Goal: Transaction & Acquisition: Book appointment/travel/reservation

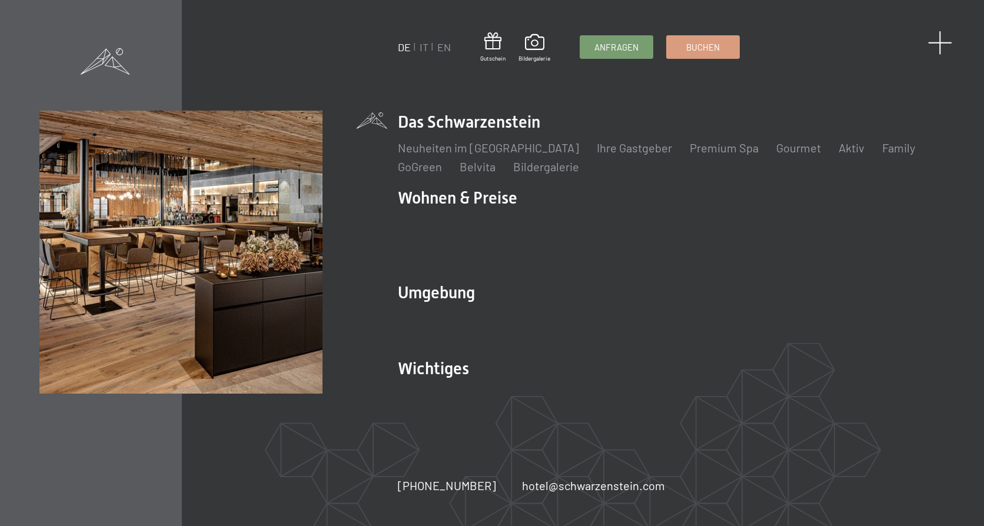
click at [944, 40] on span at bounding box center [940, 43] width 24 height 24
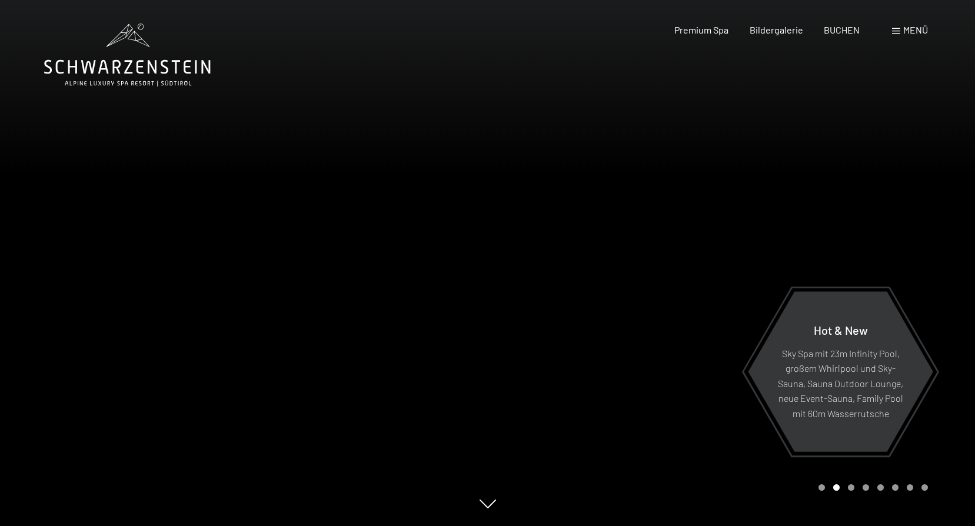
click at [742, 208] on div at bounding box center [732, 263] width 488 height 526
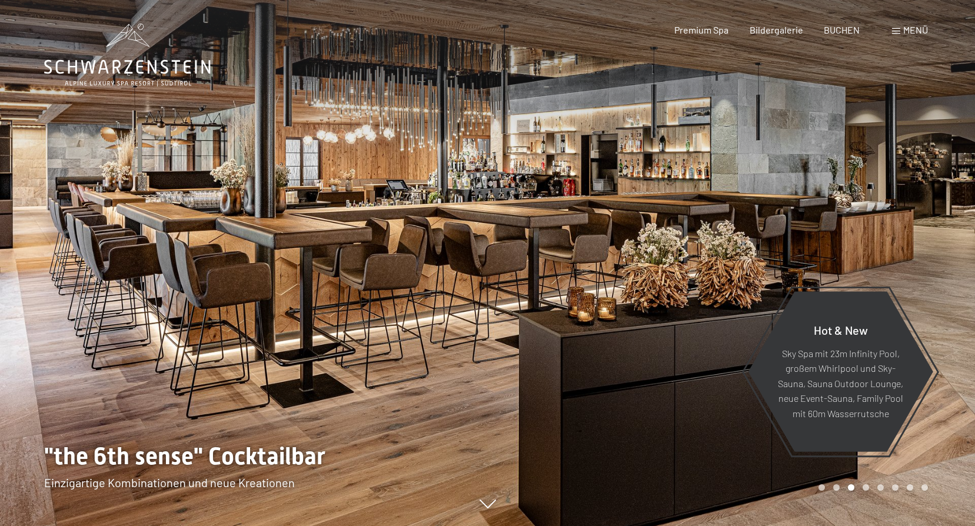
click at [742, 208] on div at bounding box center [732, 263] width 488 height 526
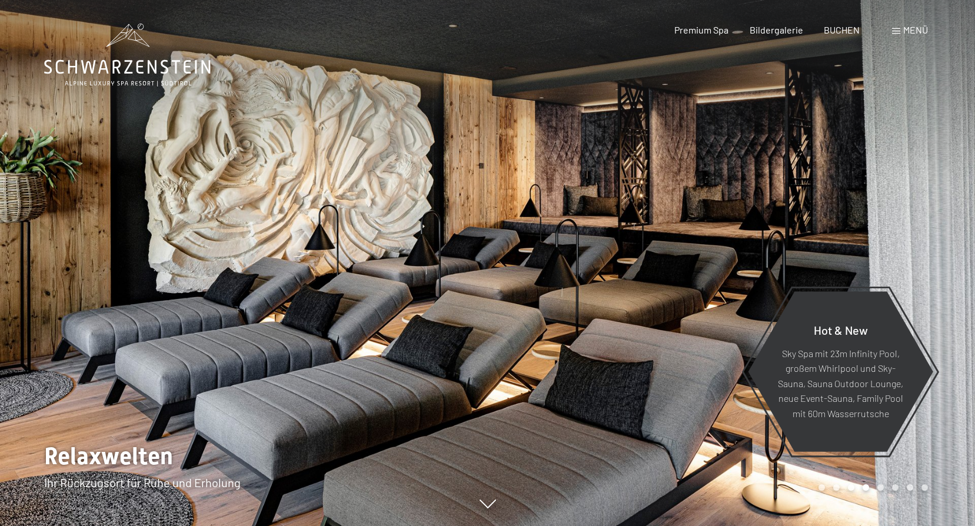
click at [742, 213] on div at bounding box center [732, 263] width 488 height 526
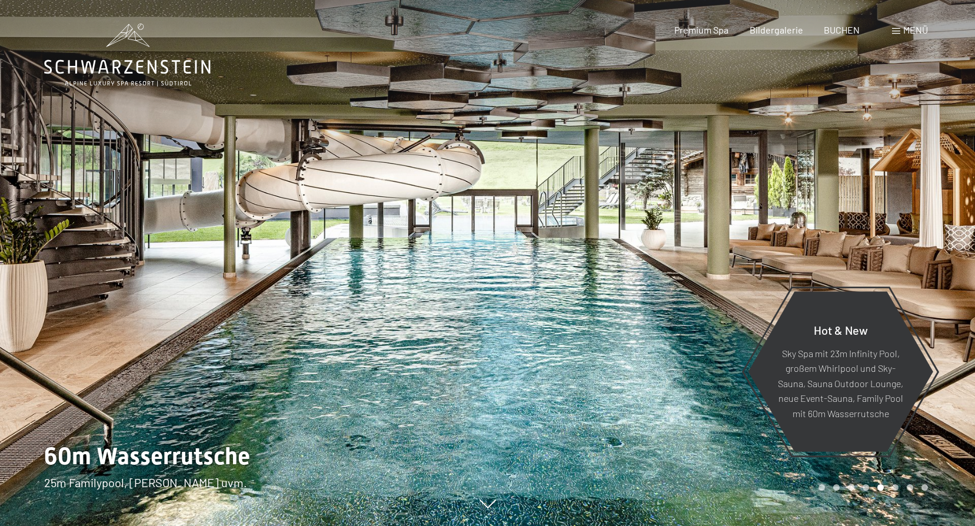
click at [742, 213] on div at bounding box center [732, 263] width 488 height 526
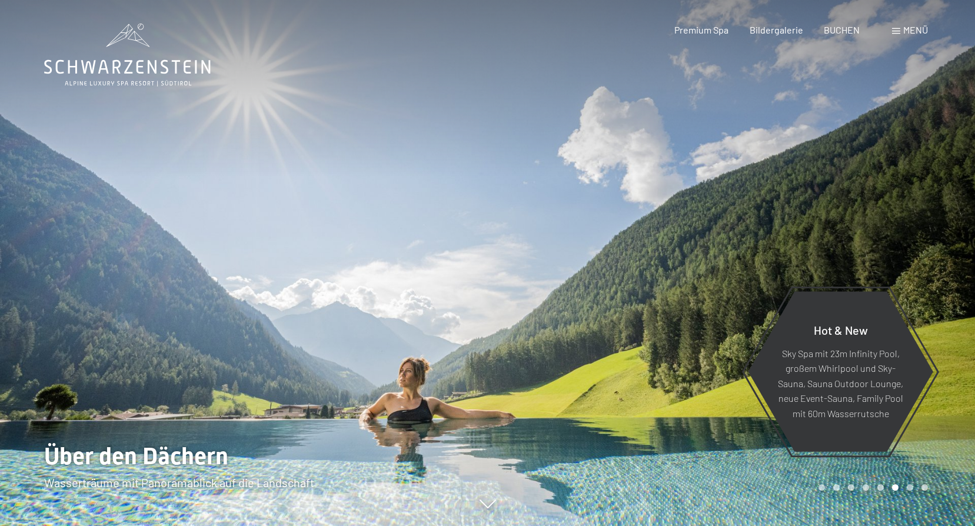
click at [742, 214] on div at bounding box center [732, 263] width 488 height 526
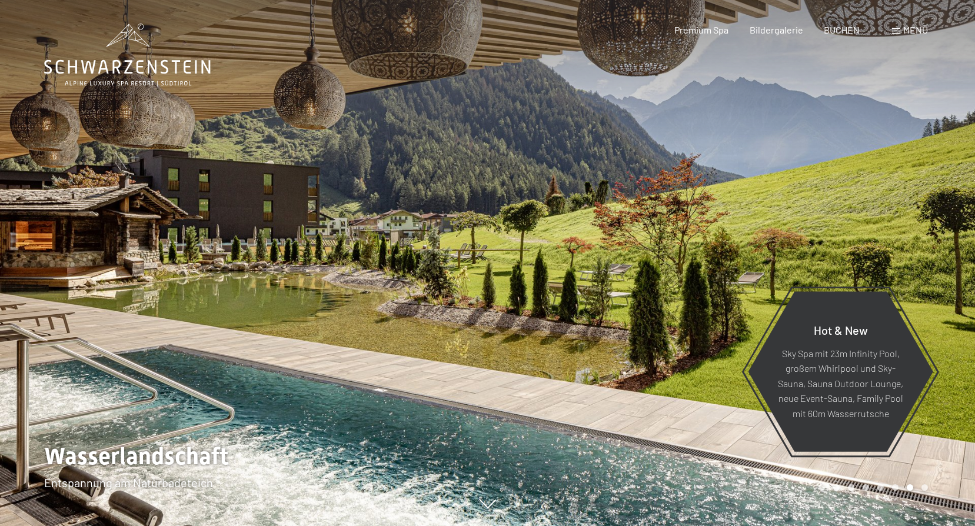
click at [742, 214] on div at bounding box center [732, 263] width 488 height 526
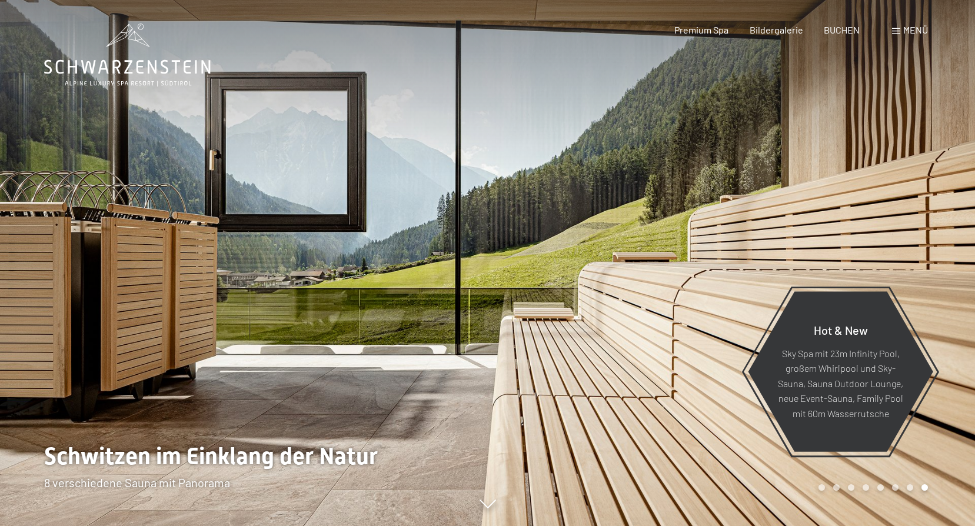
click at [742, 214] on div at bounding box center [732, 263] width 488 height 526
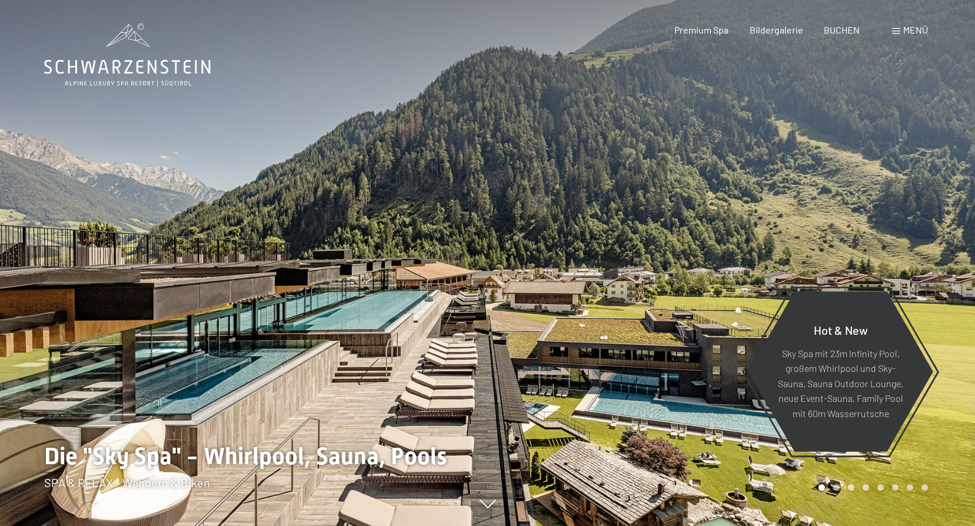
click at [742, 214] on div at bounding box center [732, 263] width 488 height 526
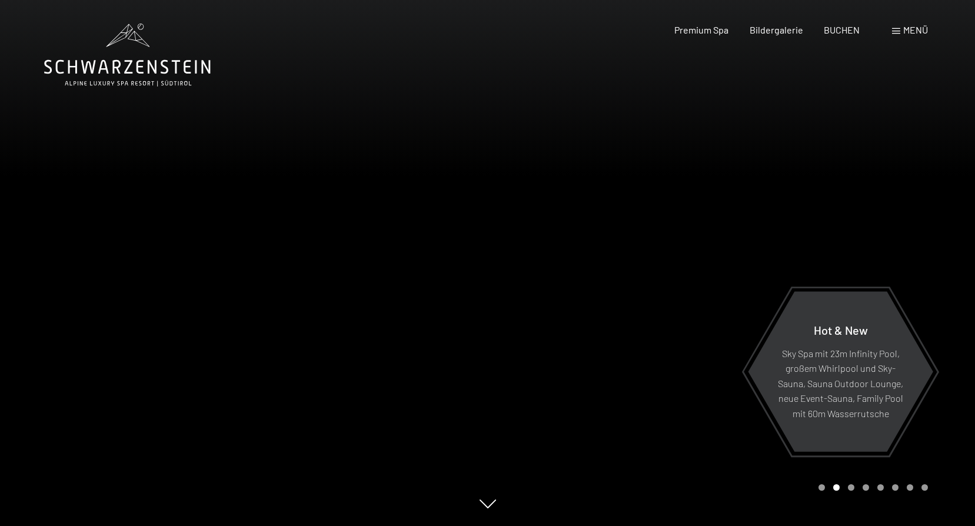
click at [742, 214] on div at bounding box center [732, 263] width 488 height 526
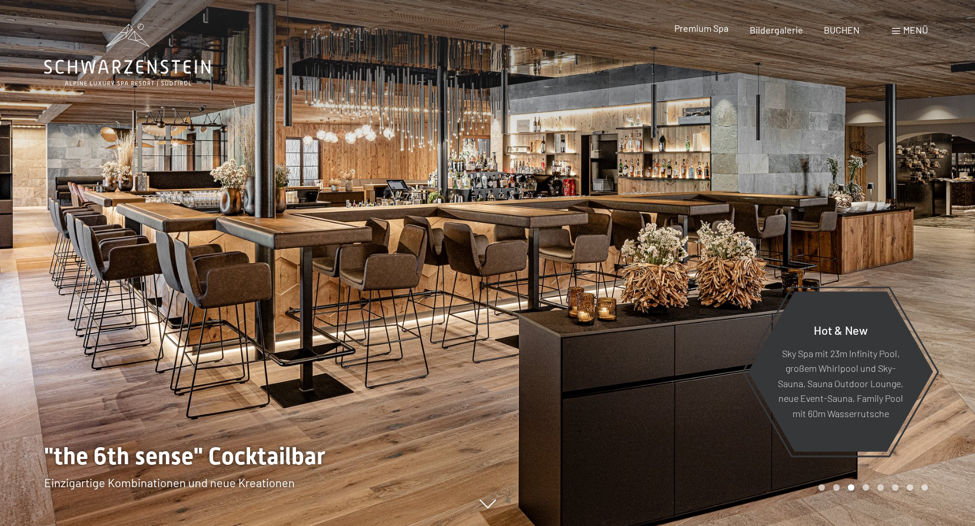
click at [721, 29] on span "Premium Spa" at bounding box center [702, 27] width 54 height 11
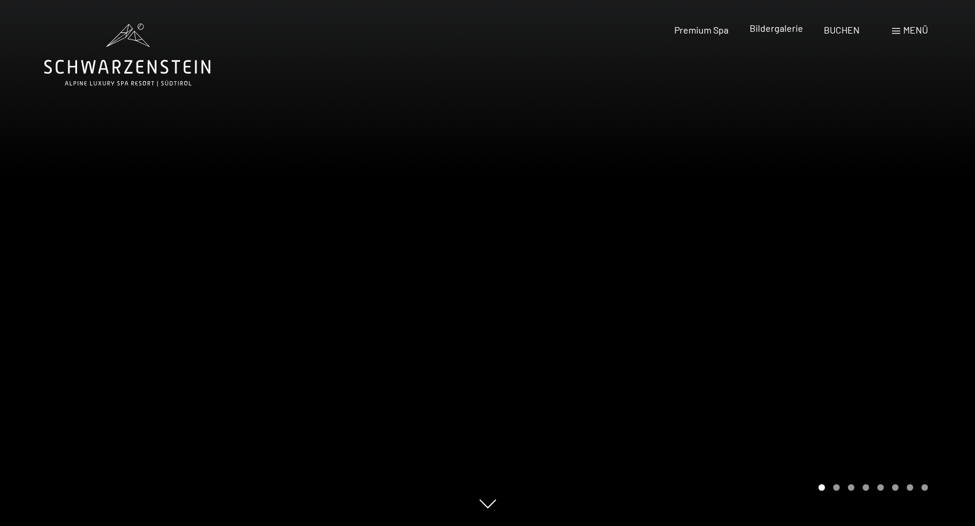
click at [795, 29] on span "Bildergalerie" at bounding box center [777, 27] width 54 height 11
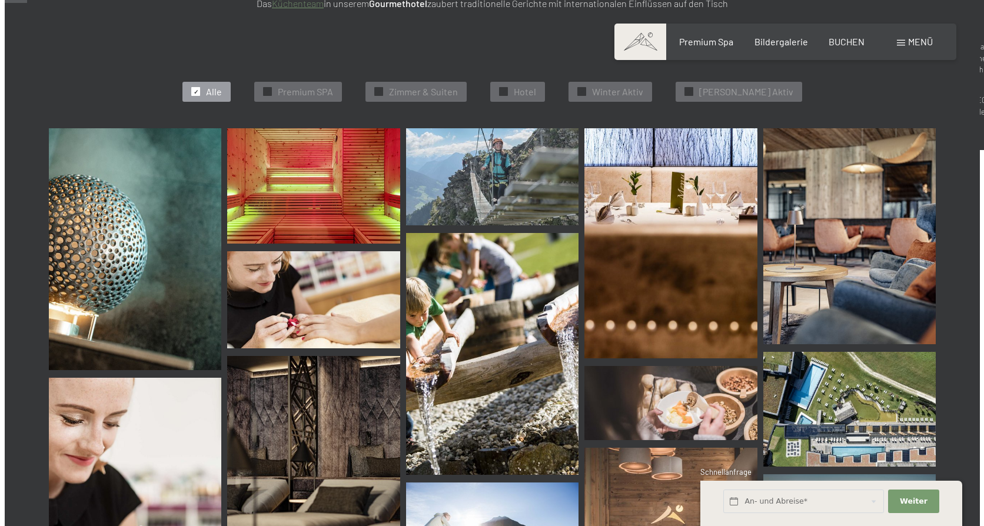
scroll to position [235, 0]
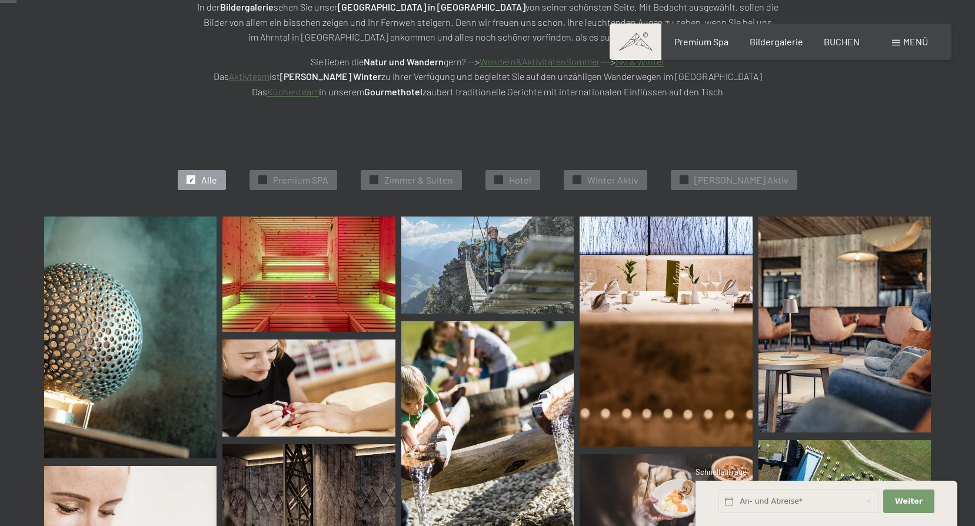
click at [902, 36] on div "Menü" at bounding box center [910, 41] width 36 height 13
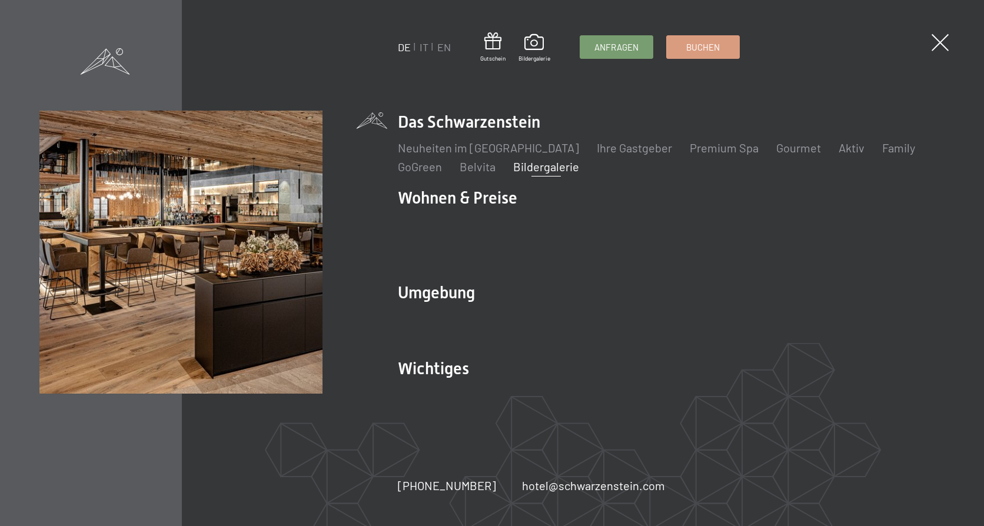
click at [547, 174] on link "Bildergalerie" at bounding box center [546, 167] width 66 height 14
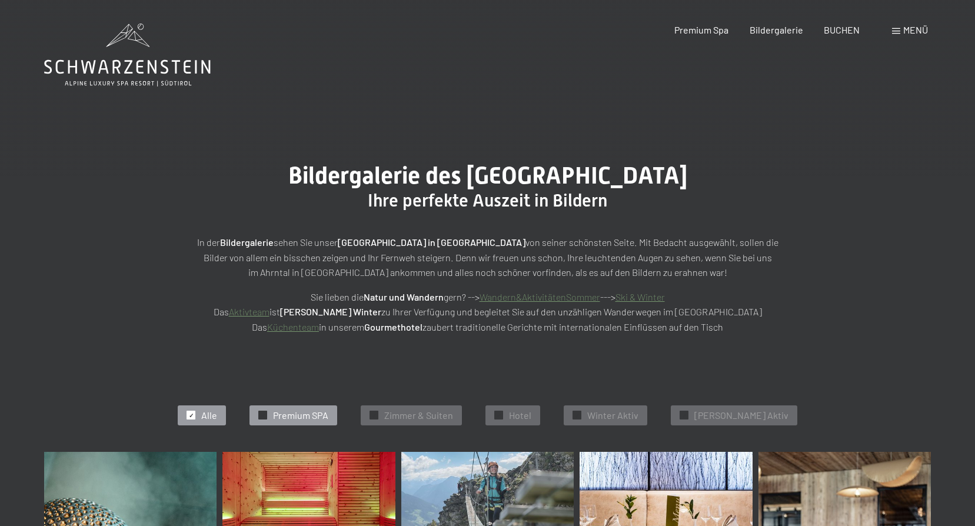
click at [307, 419] on span "Premium SPA" at bounding box center [300, 415] width 55 height 13
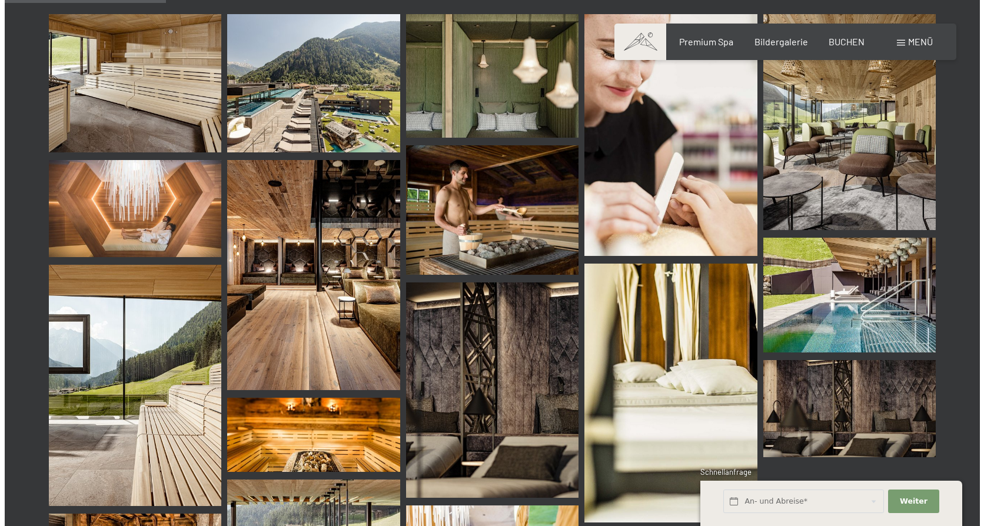
scroll to position [473, 0]
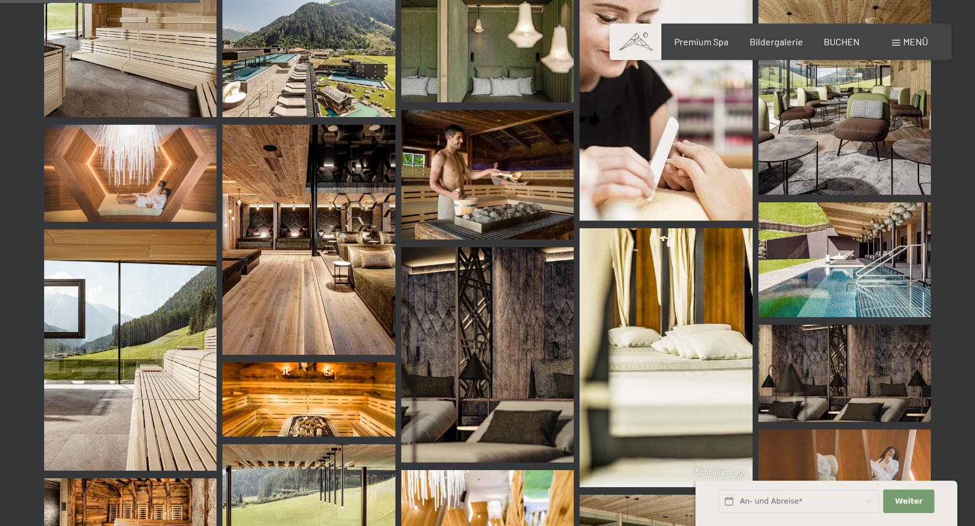
click at [914, 42] on span "Menü" at bounding box center [916, 41] width 25 height 11
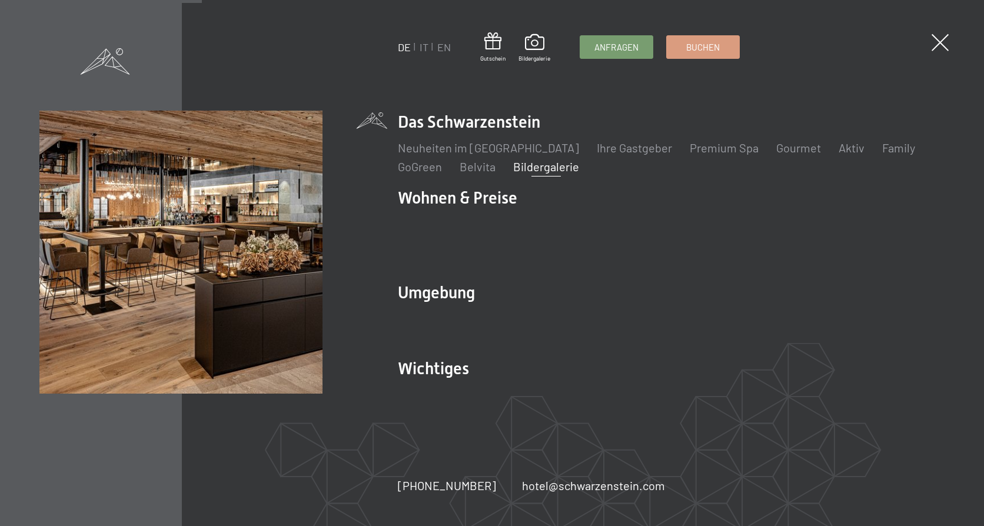
click at [402, 47] on link "DE" at bounding box center [404, 47] width 13 height 13
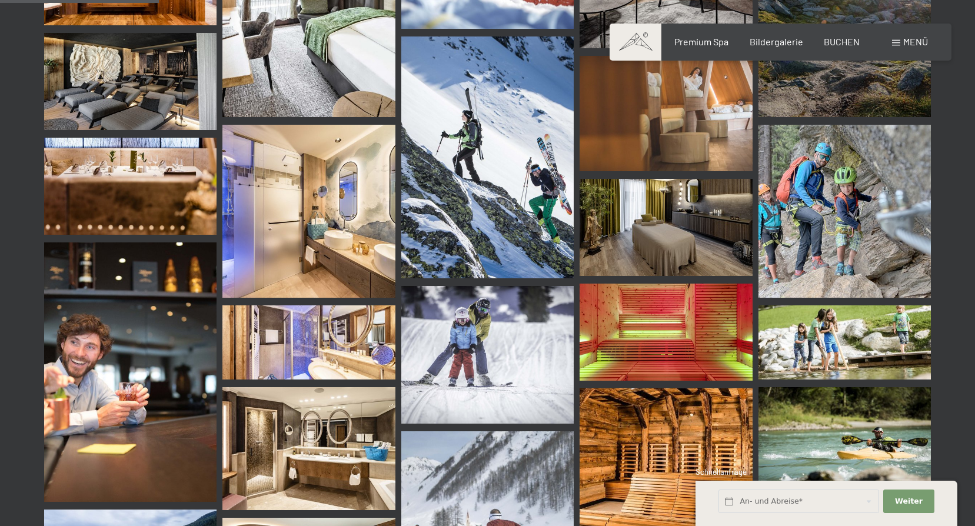
scroll to position [2414, 0]
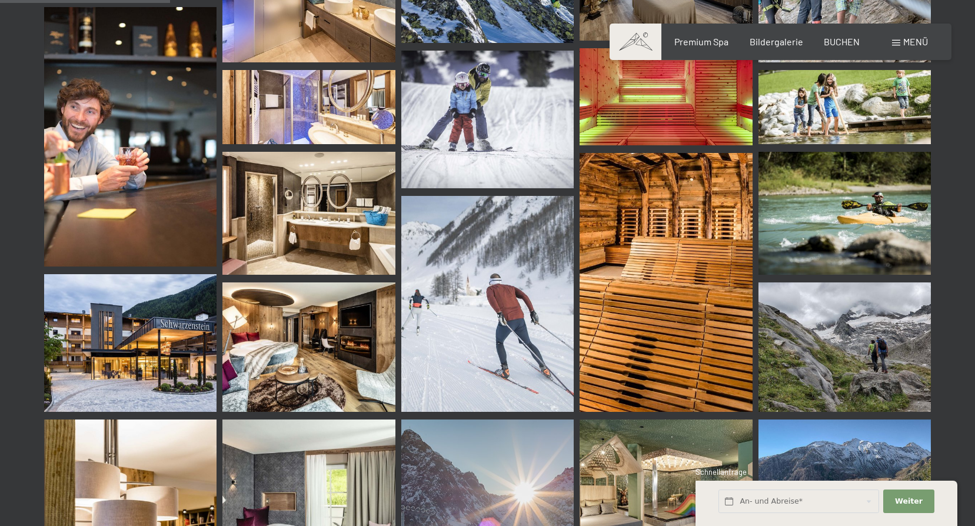
click at [892, 42] on div "Menü" at bounding box center [910, 41] width 36 height 13
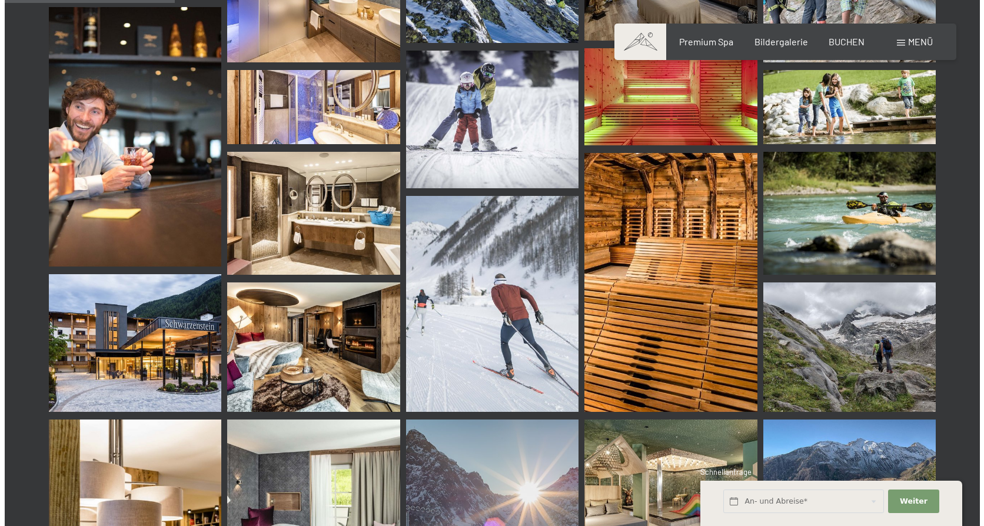
scroll to position [2433, 0]
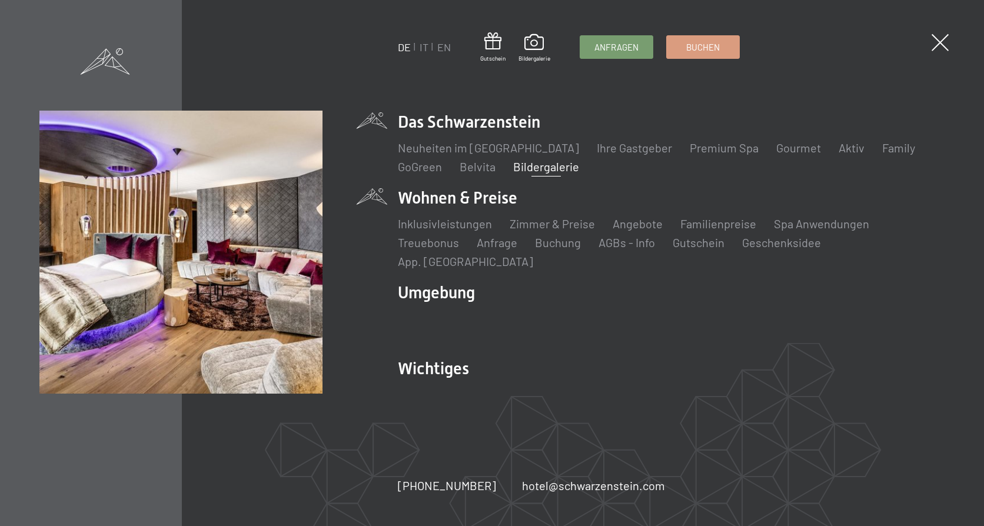
click at [492, 207] on li "Wohnen & Preise Inklusivleistungen Zimmer & Preise Liste Angebote Liste Familie…" at bounding box center [671, 228] width 547 height 83
click at [567, 231] on link "Zimmer & Preise" at bounding box center [552, 224] width 85 height 14
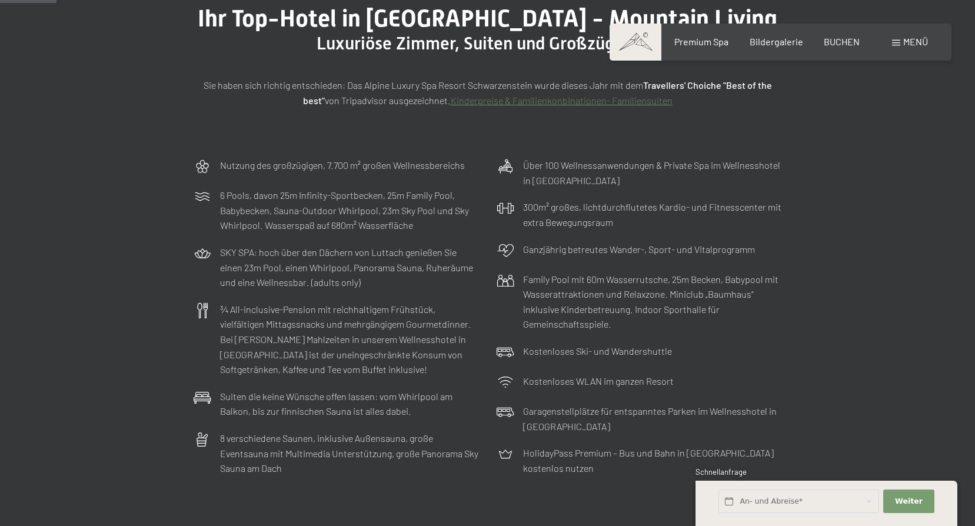
scroll to position [59, 0]
